Goal: Task Accomplishment & Management: Manage account settings

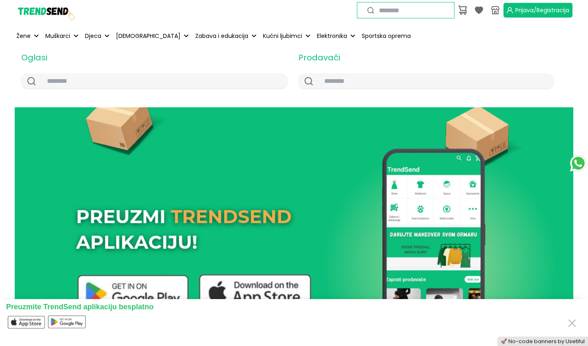
click at [521, 12] on span "Prijava/Registracija" at bounding box center [542, 10] width 54 height 8
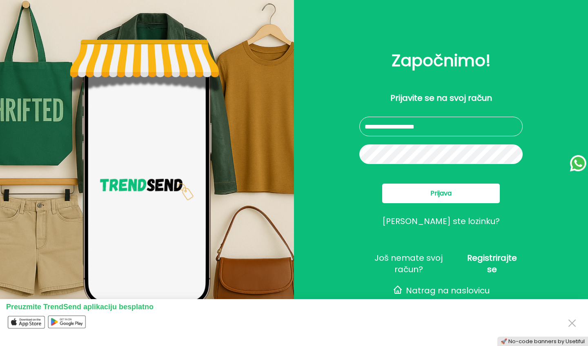
type input "**********"
click at [461, 191] on button "Prijava" at bounding box center [441, 194] width 118 height 20
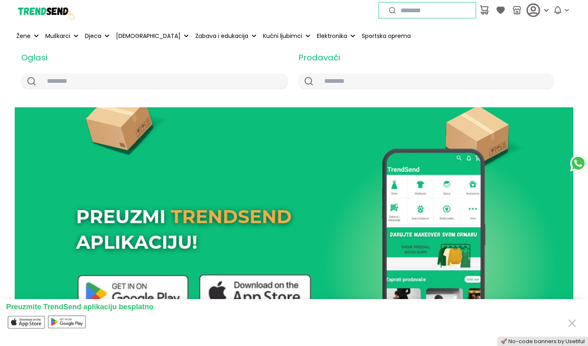
click at [570, 326] on button "Close" at bounding box center [571, 322] width 13 height 15
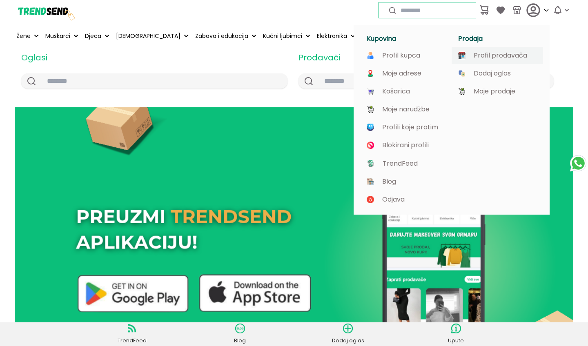
click at [511, 56] on p "Profil prodavača" at bounding box center [499, 55] width 53 height 7
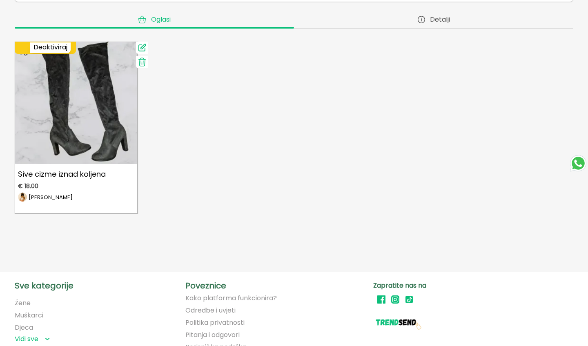
scroll to position [154, 0]
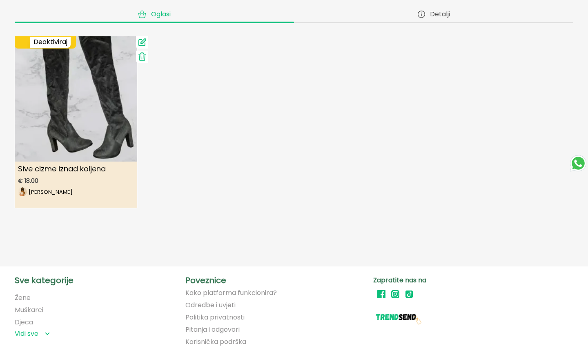
click at [67, 129] on img at bounding box center [76, 94] width 135 height 135
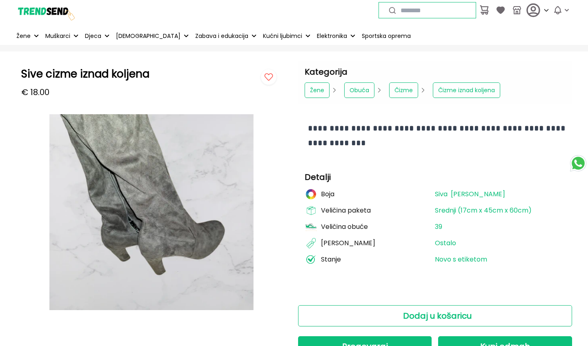
click at [62, 8] on img at bounding box center [45, 10] width 61 height 61
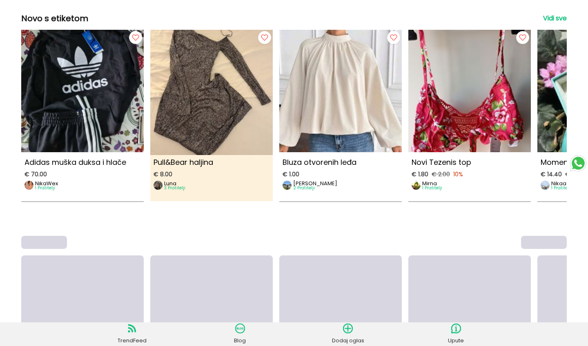
scroll to position [403, 0]
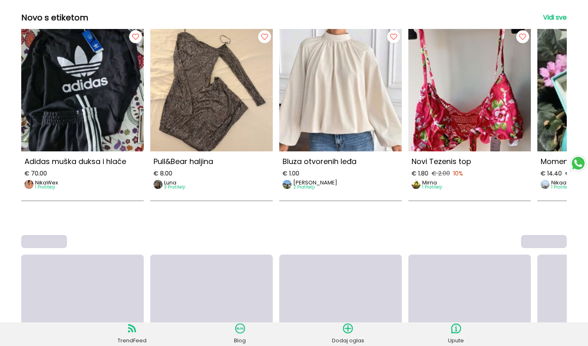
click at [556, 20] on link "Vidi sve" at bounding box center [555, 18] width 24 height 10
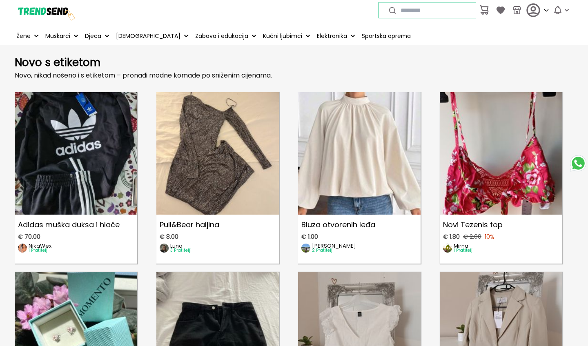
click at [44, 13] on img at bounding box center [45, 10] width 61 height 61
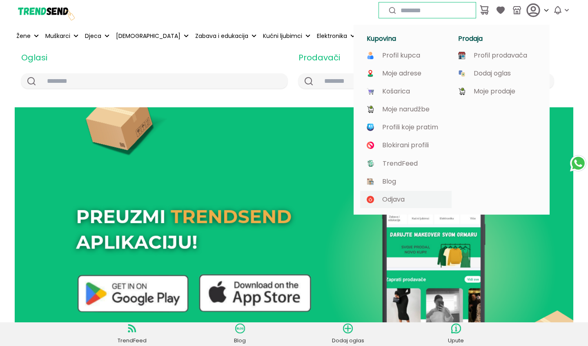
click at [398, 203] on p "Odjava" at bounding box center [393, 199] width 22 height 7
